Goal: Information Seeking & Learning: Compare options

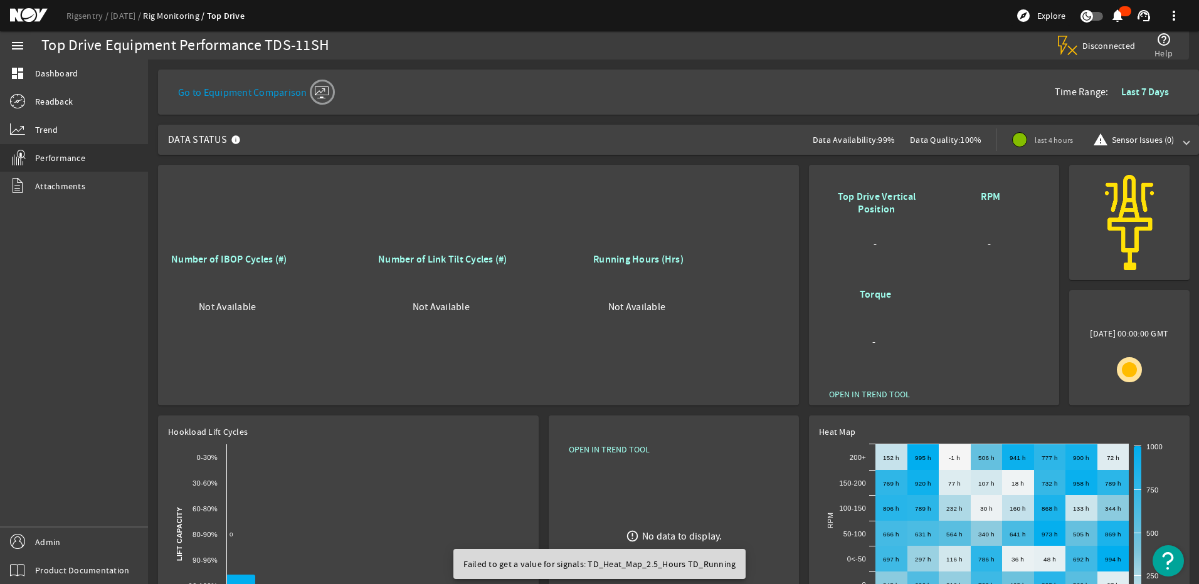
click at [1121, 92] on b "Last 7 Days" at bounding box center [1145, 91] width 48 height 13
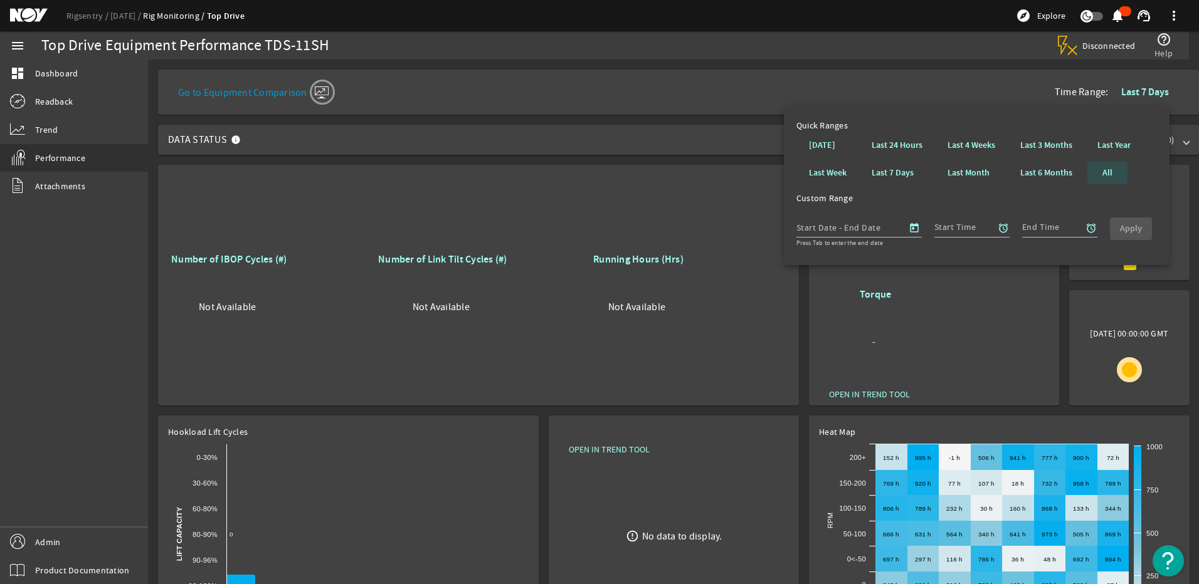
click at [1111, 172] on b "All" at bounding box center [1107, 173] width 10 height 13
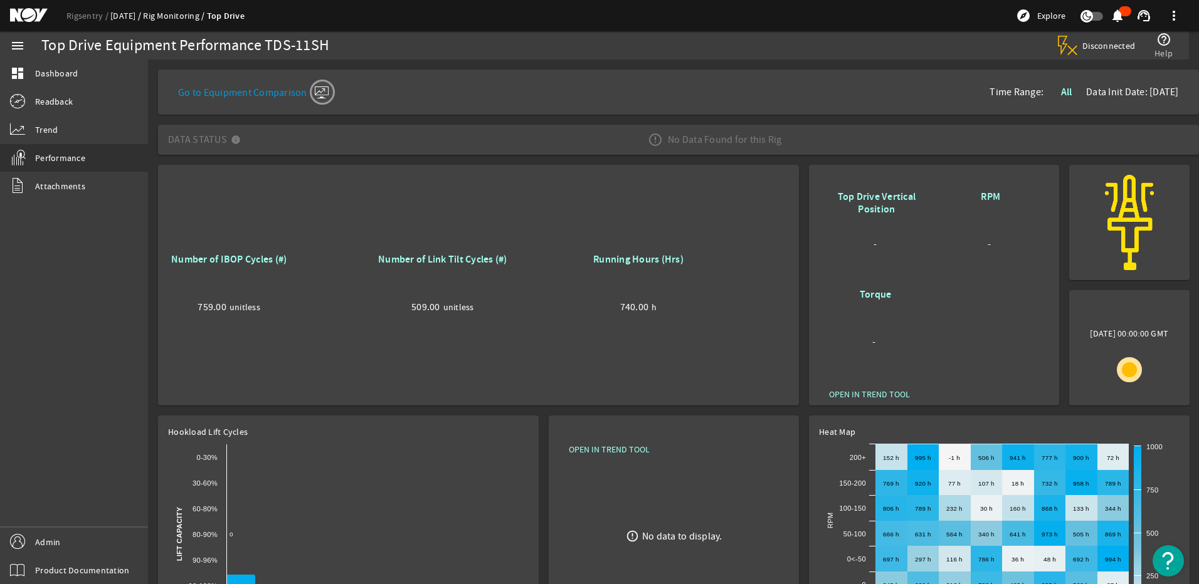
click at [121, 14] on link "[DATE]" at bounding box center [126, 15] width 33 height 11
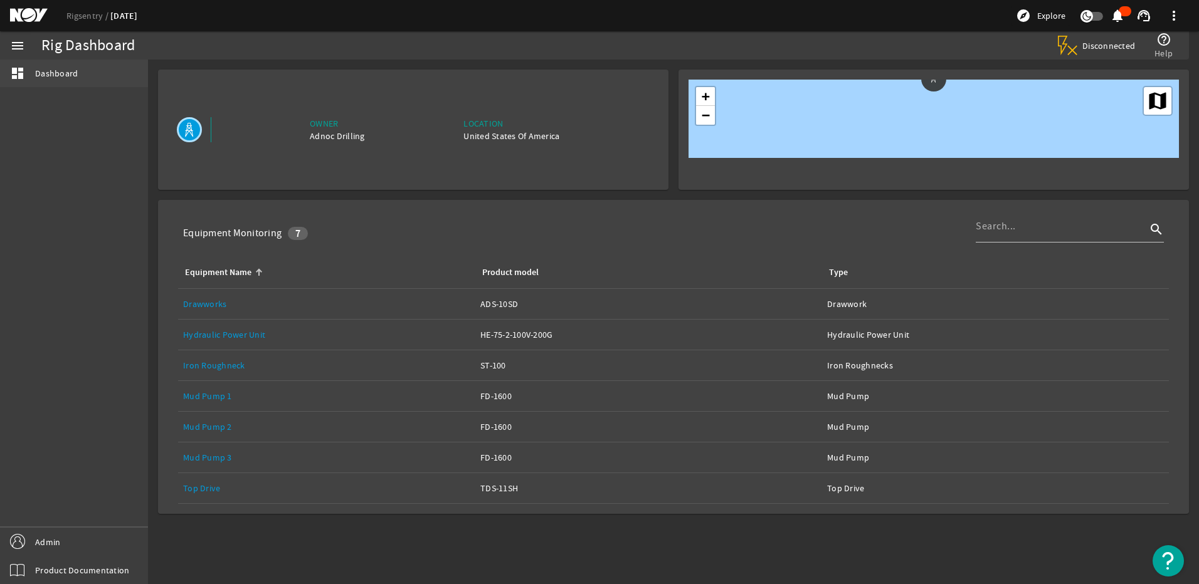
click at [36, 70] on span "Dashboard" at bounding box center [56, 73] width 43 height 13
click at [23, 46] on mat-icon "menu" at bounding box center [17, 45] width 15 height 15
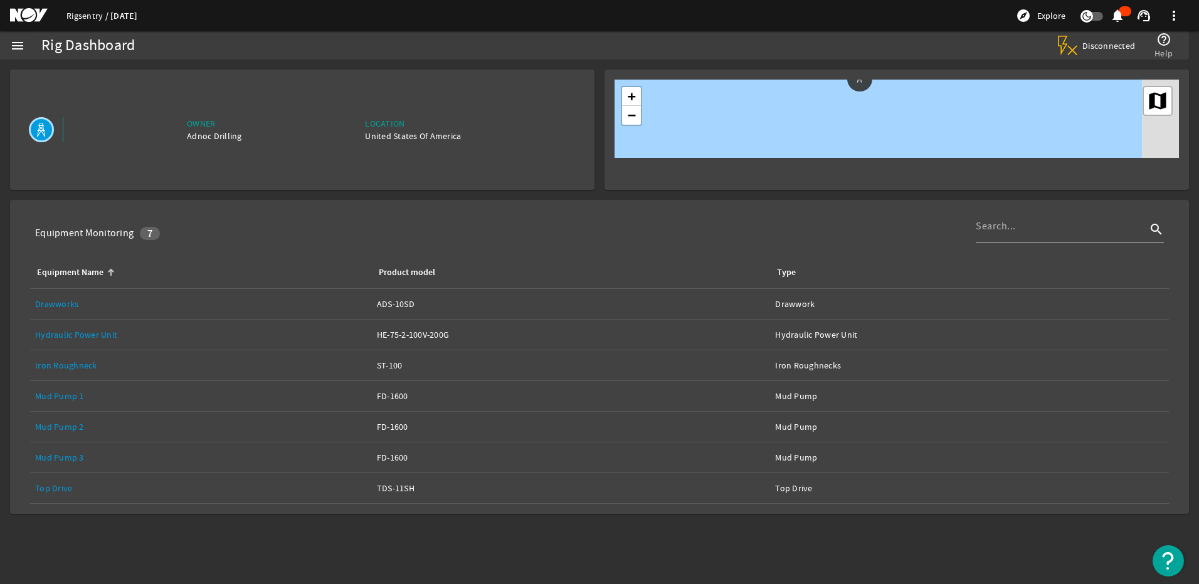
click at [85, 18] on link "Rigsentry" at bounding box center [88, 15] width 44 height 11
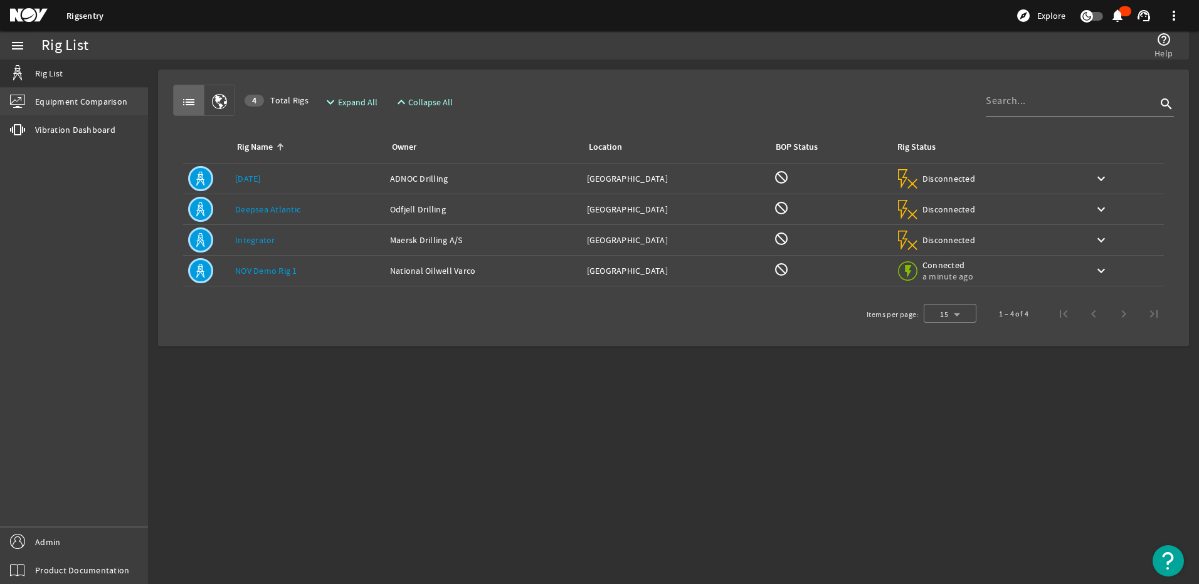
click at [62, 107] on span "Equipment Comparison" at bounding box center [81, 101] width 92 height 13
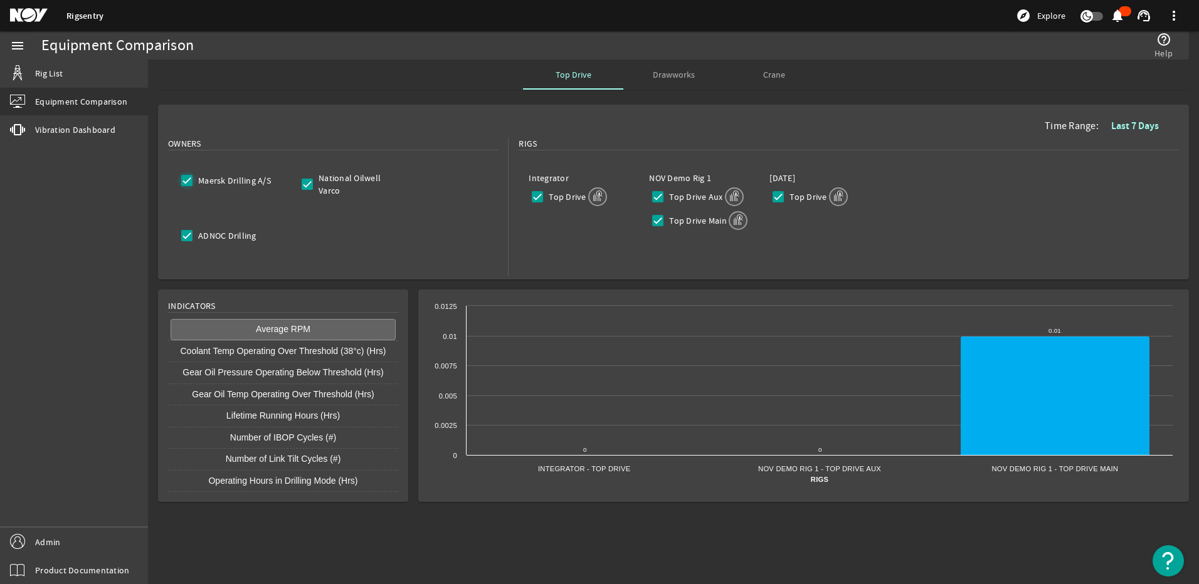
click at [192, 179] on input "Maersk Drilling A/S" at bounding box center [187, 181] width 18 height 18
checkbox input "false"
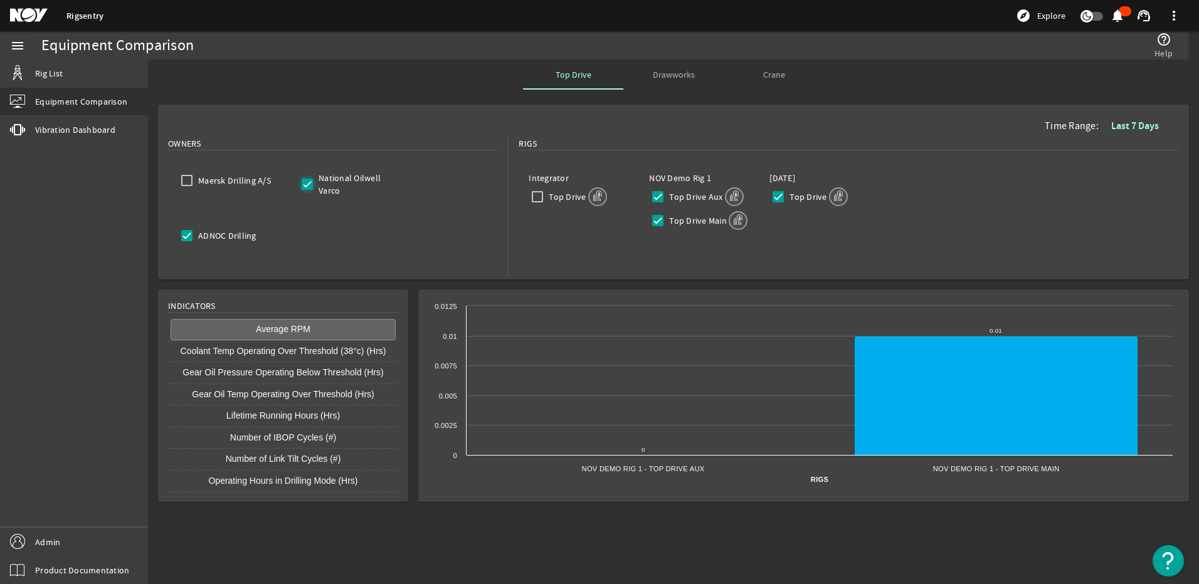
click at [315, 183] on input "National Oilwell Varco" at bounding box center [307, 185] width 18 height 18
checkbox input "false"
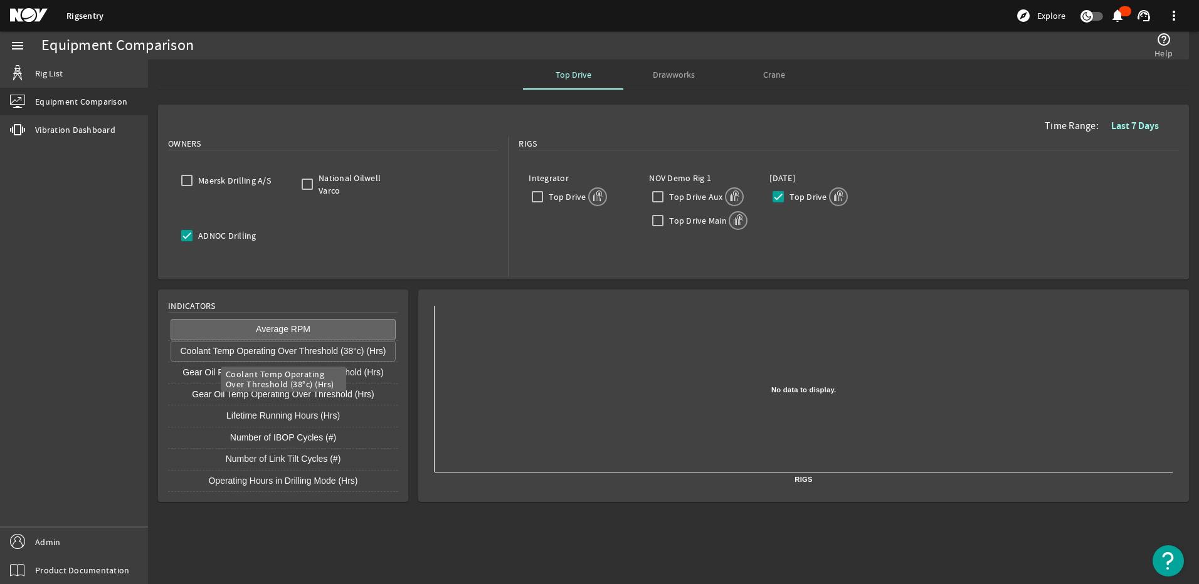
click at [257, 355] on button "Coolant Temp Operating Over Threshold (38°c) (Hrs)" at bounding box center [283, 351] width 225 height 21
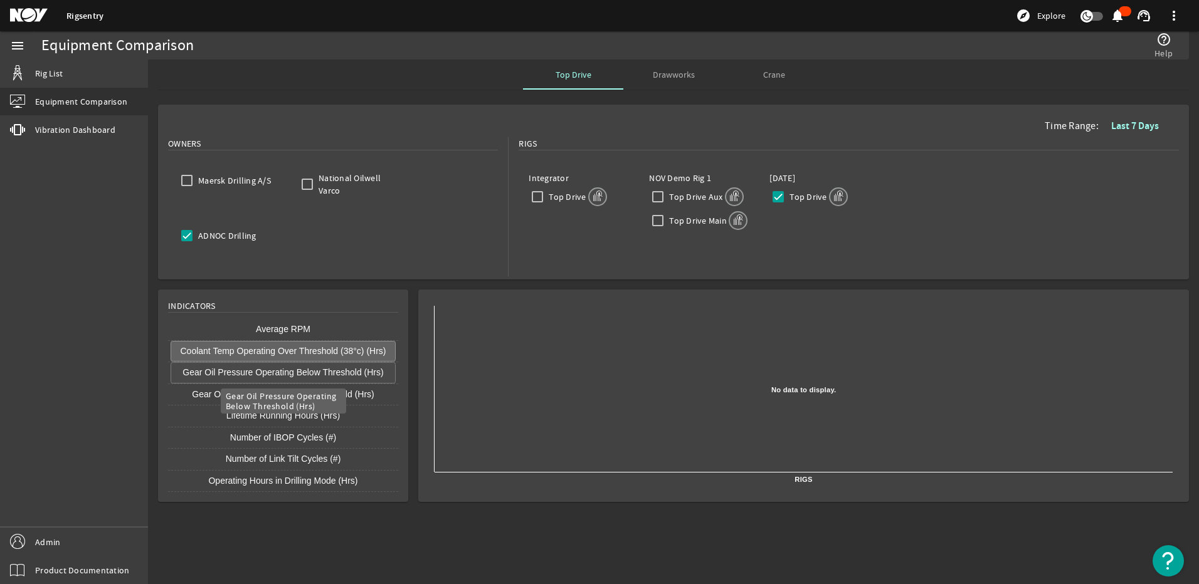
click at [269, 371] on button "Gear Oil Pressure Operating Below Threshold (Hrs)" at bounding box center [283, 372] width 225 height 21
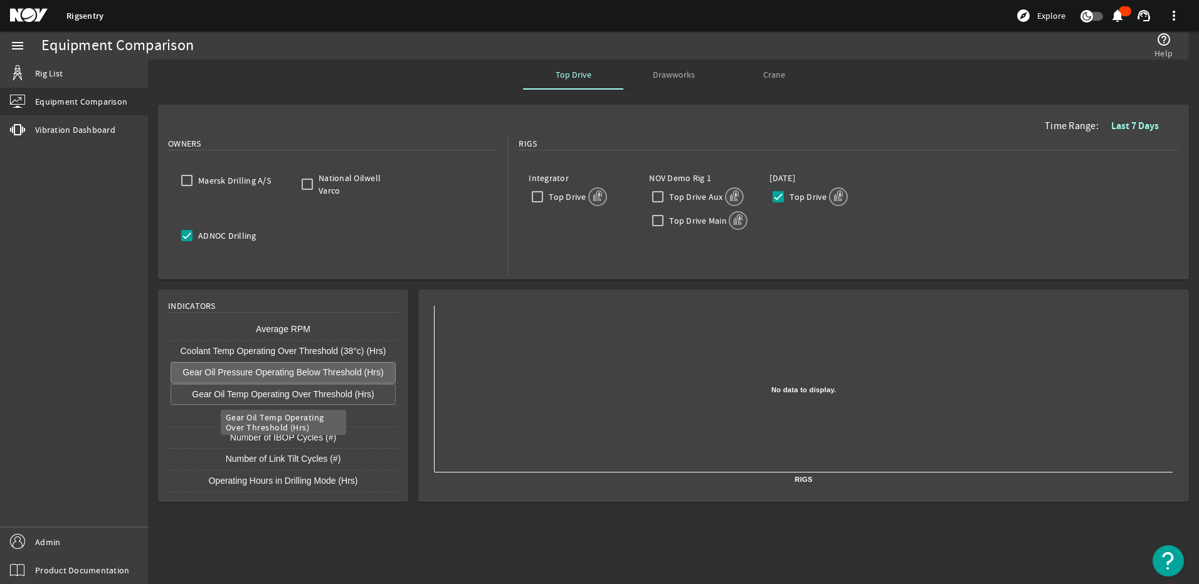
click at [277, 393] on button "Gear Oil Temp Operating Over Threshold (Hrs)" at bounding box center [283, 394] width 225 height 21
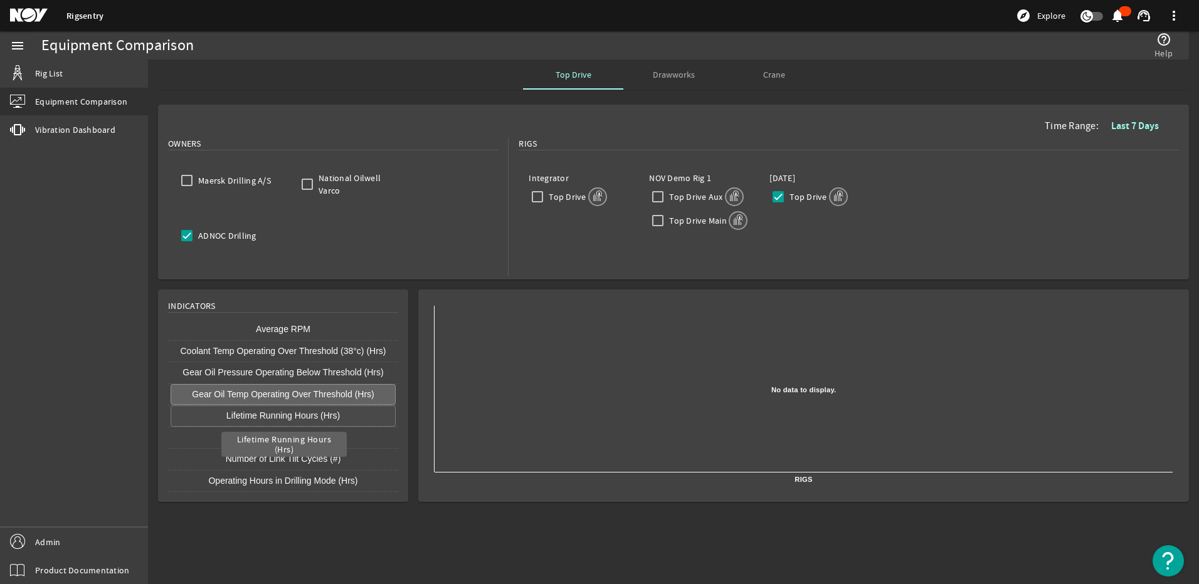
click at [303, 411] on button "Lifetime Running Hours (Hrs)" at bounding box center [283, 416] width 225 height 21
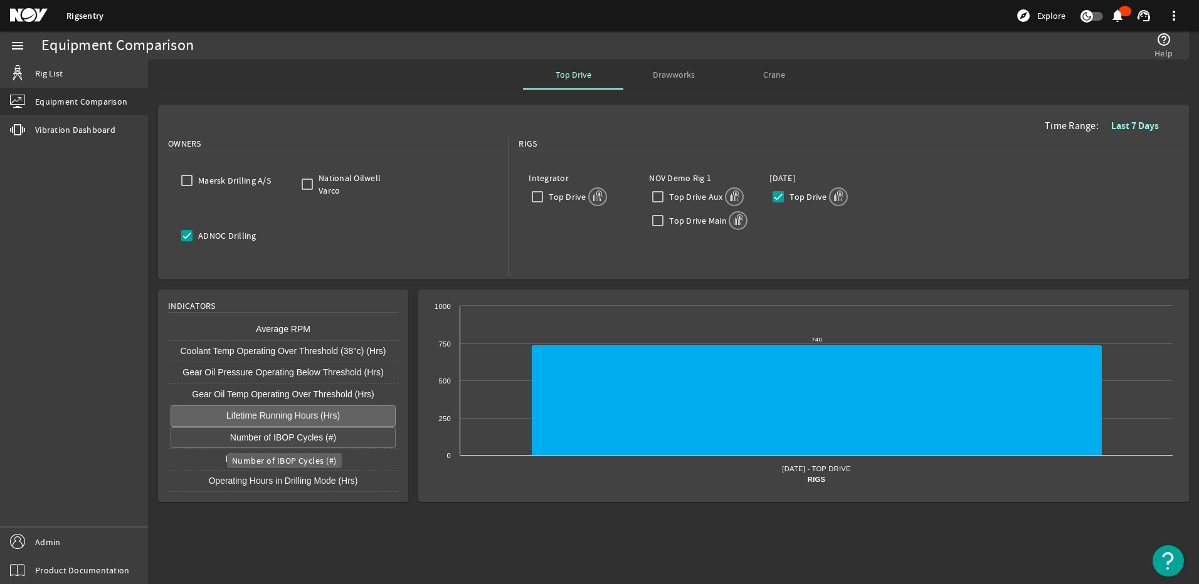
click at [295, 435] on button "Number of IBOP Cycles (#)" at bounding box center [283, 438] width 225 height 21
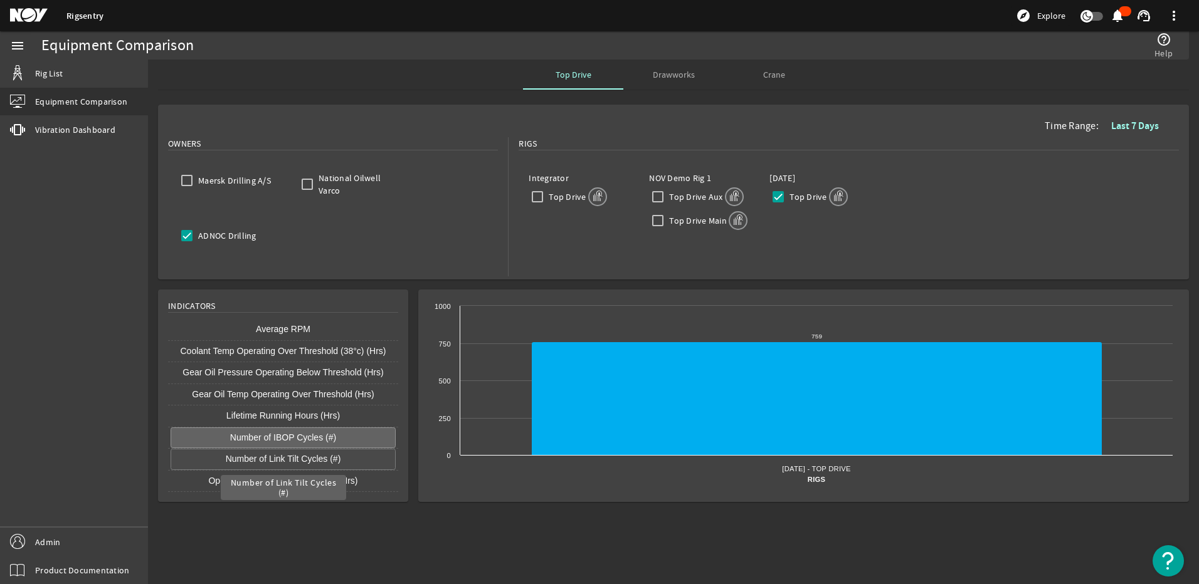
click at [293, 459] on button "Number of Link Tilt Cycles (#)" at bounding box center [283, 459] width 225 height 21
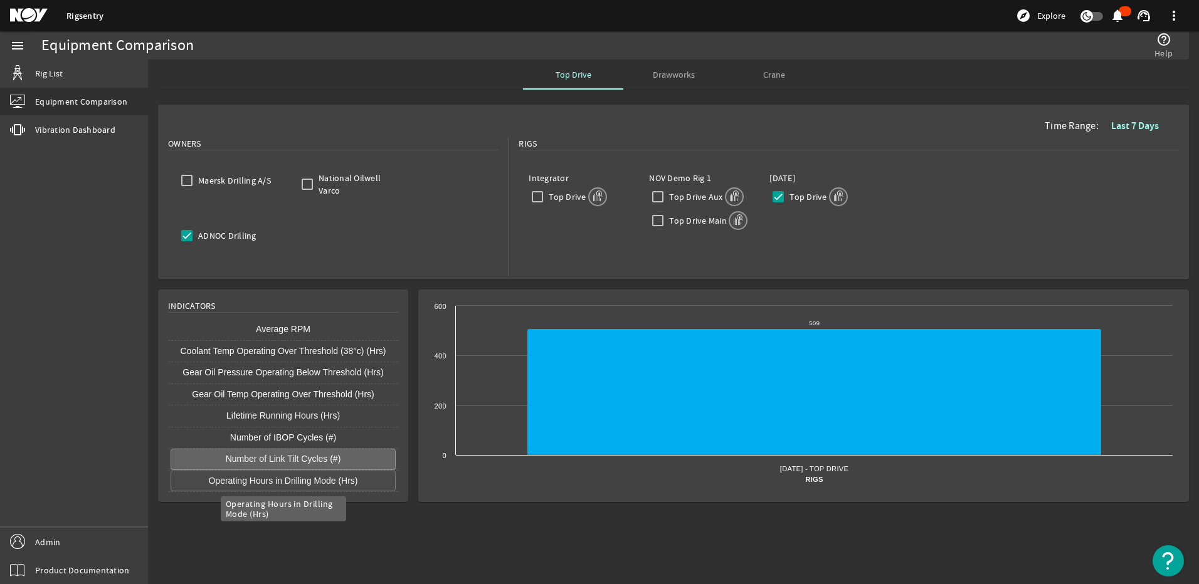
click at [291, 477] on button "Operating Hours in Drilling Mode (Hrs)" at bounding box center [283, 481] width 225 height 21
